Goal: Browse casually: Explore the website without a specific task or goal

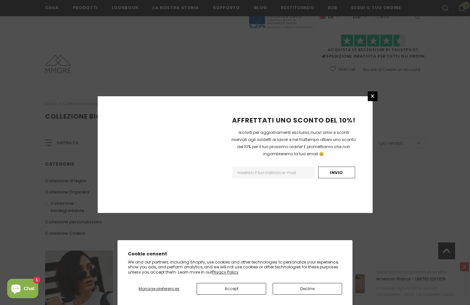
scroll to position [360, 0]
